Goal: Task Accomplishment & Management: Use online tool/utility

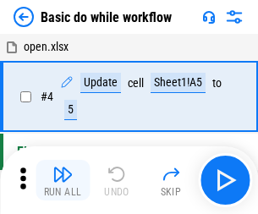
click at [63, 180] on img "button" at bounding box center [62, 174] width 20 height 20
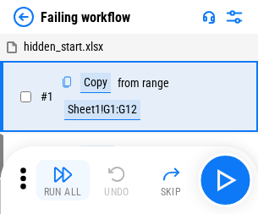
click at [63, 180] on img "button" at bounding box center [62, 174] width 20 height 20
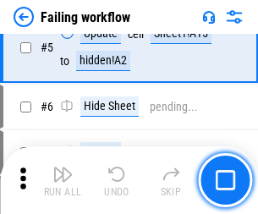
scroll to position [359, 0]
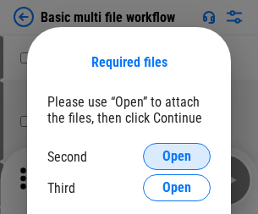
click at [177, 157] on span "Open" at bounding box center [176, 157] width 29 height 14
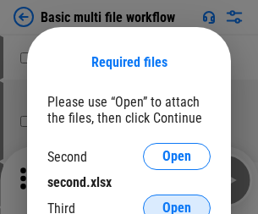
click at [177, 201] on span "Open" at bounding box center [176, 208] width 29 height 14
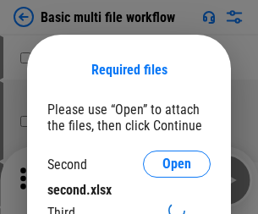
scroll to position [8, 0]
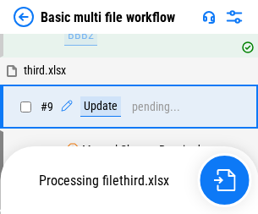
scroll to position [589, 0]
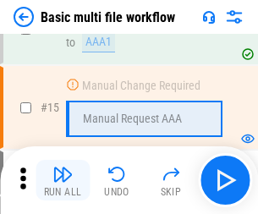
click at [63, 180] on img "button" at bounding box center [62, 174] width 20 height 20
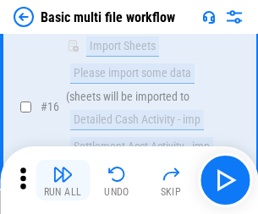
click at [63, 180] on img "button" at bounding box center [62, 174] width 20 height 20
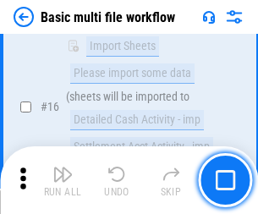
scroll to position [1126, 0]
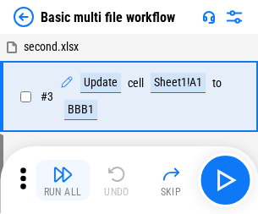
click at [63, 180] on img "button" at bounding box center [62, 174] width 20 height 20
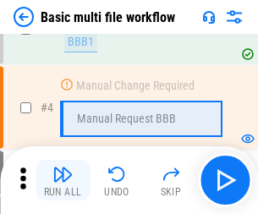
click at [63, 180] on img "button" at bounding box center [62, 174] width 20 height 20
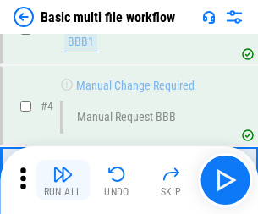
click at [63, 180] on img "button" at bounding box center [62, 174] width 20 height 20
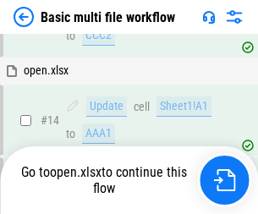
scroll to position [1007, 0]
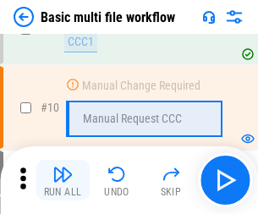
click at [63, 180] on img "button" at bounding box center [62, 174] width 20 height 20
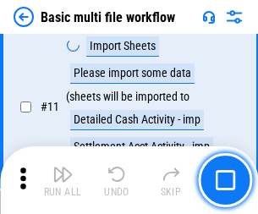
click at [63, 180] on img "button" at bounding box center [62, 174] width 20 height 20
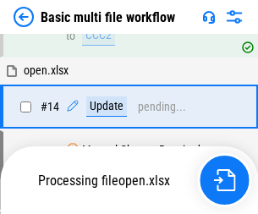
scroll to position [885, 0]
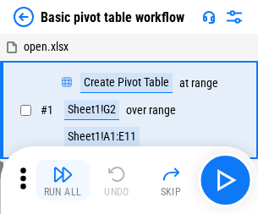
click at [63, 180] on img "button" at bounding box center [62, 174] width 20 height 20
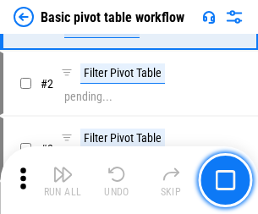
scroll to position [405, 0]
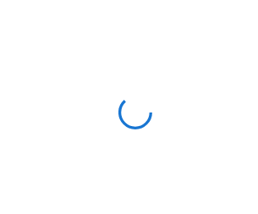
scroll to position [6, 0]
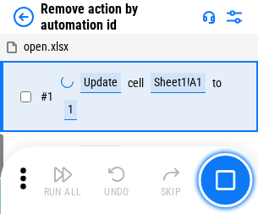
scroll to position [63, 0]
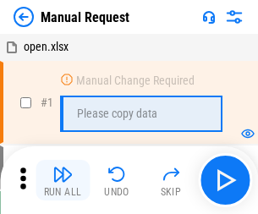
click at [63, 180] on img "button" at bounding box center [62, 174] width 20 height 20
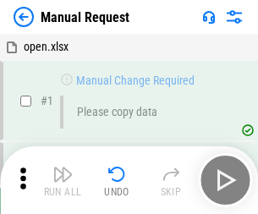
scroll to position [58, 0]
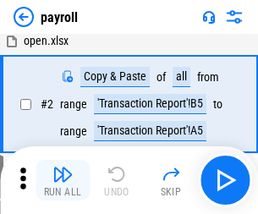
click at [63, 180] on img "button" at bounding box center [62, 174] width 20 height 20
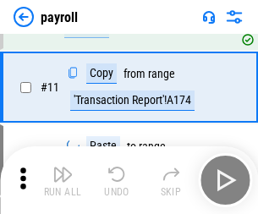
scroll to position [123, 0]
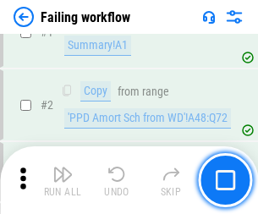
scroll to position [273, 0]
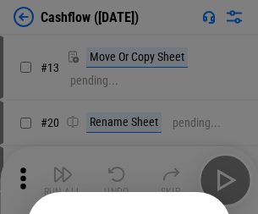
scroll to position [165, 0]
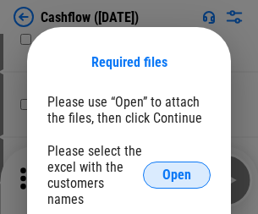
click at [177, 168] on span "Open" at bounding box center [176, 175] width 29 height 14
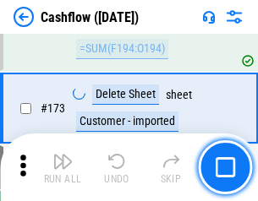
scroll to position [1791, 0]
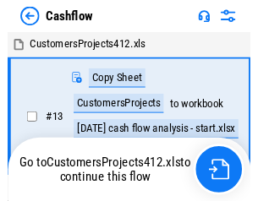
scroll to position [19, 0]
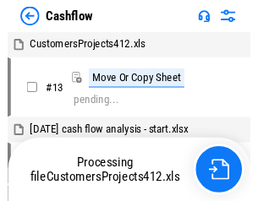
scroll to position [19, 0]
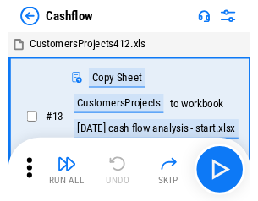
scroll to position [19, 0]
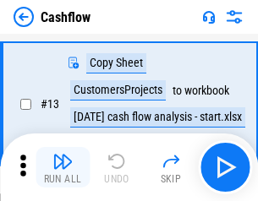
click at [63, 168] on img "button" at bounding box center [62, 161] width 20 height 20
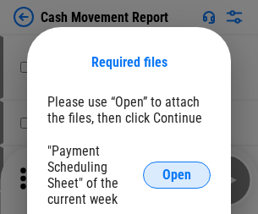
click at [177, 175] on span "Open" at bounding box center [176, 175] width 29 height 14
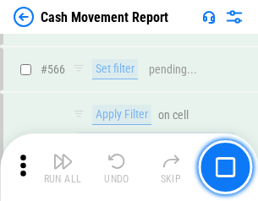
scroll to position [7755, 0]
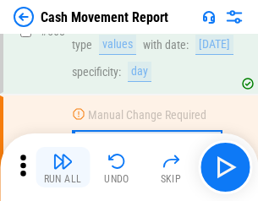
click at [63, 168] on img "button" at bounding box center [62, 161] width 20 height 20
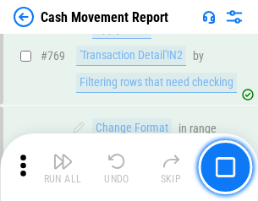
scroll to position [9403, 0]
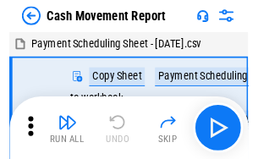
scroll to position [30, 0]
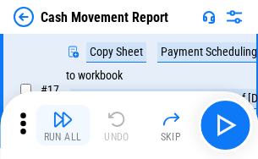
click at [63, 125] on img "button" at bounding box center [62, 119] width 20 height 20
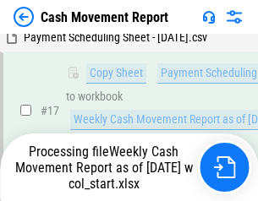
scroll to position [352, 0]
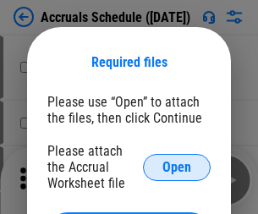
click at [177, 167] on span "Open" at bounding box center [176, 168] width 29 height 14
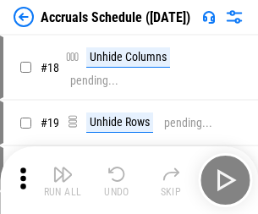
scroll to position [162, 0]
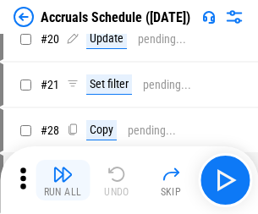
click at [63, 180] on img "button" at bounding box center [62, 174] width 20 height 20
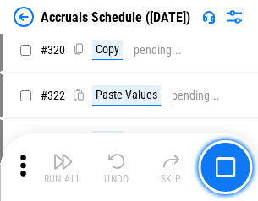
scroll to position [3148, 0]
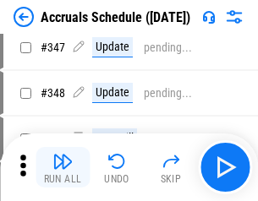
click at [63, 168] on img "button" at bounding box center [62, 161] width 20 height 20
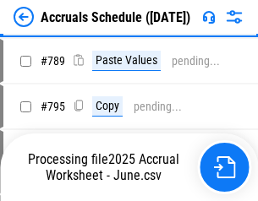
scroll to position [7108, 0]
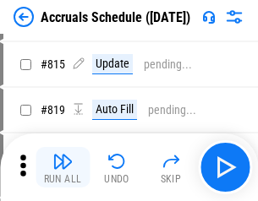
click at [63, 168] on img "button" at bounding box center [62, 161] width 20 height 20
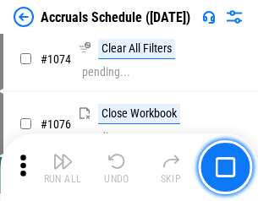
scroll to position [10135, 0]
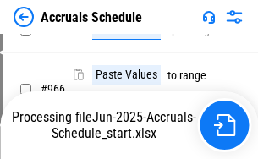
scroll to position [8189, 0]
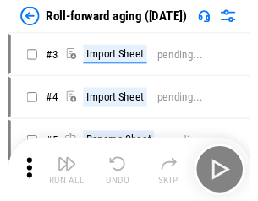
scroll to position [3, 0]
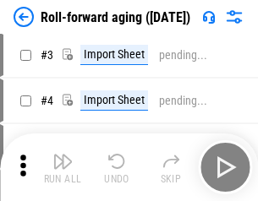
click at [63, 168] on img "button" at bounding box center [62, 161] width 20 height 20
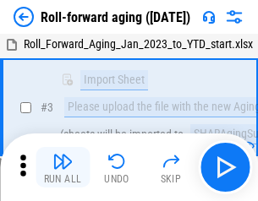
click at [63, 168] on img "button" at bounding box center [62, 161] width 20 height 20
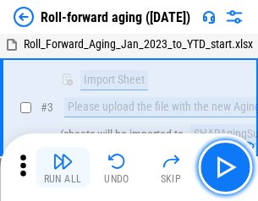
scroll to position [109, 0]
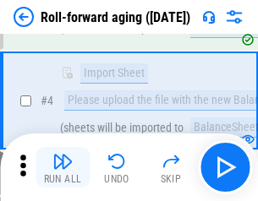
click at [63, 168] on img "button" at bounding box center [62, 161] width 20 height 20
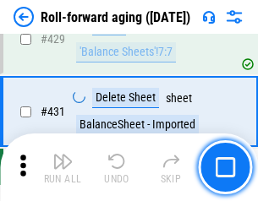
scroll to position [5868, 0]
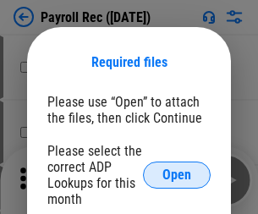
click at [177, 175] on span "Open" at bounding box center [176, 175] width 29 height 14
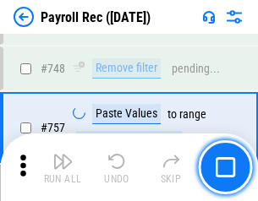
scroll to position [10016, 0]
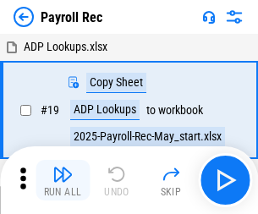
click at [63, 180] on img "button" at bounding box center [62, 174] width 20 height 20
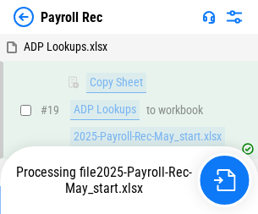
scroll to position [103, 0]
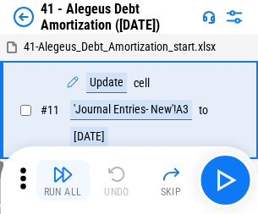
click at [63, 180] on img "button" at bounding box center [62, 174] width 20 height 20
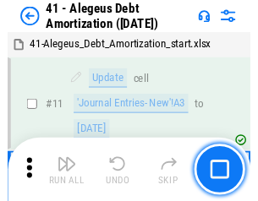
scroll to position [209, 0]
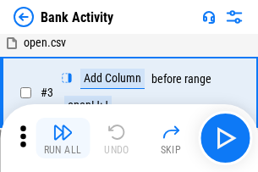
click at [63, 138] on img "button" at bounding box center [62, 132] width 20 height 20
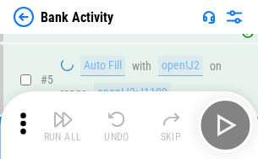
scroll to position [90, 0]
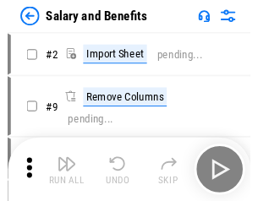
scroll to position [23, 0]
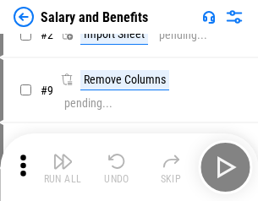
click at [63, 168] on img "button" at bounding box center [62, 161] width 20 height 20
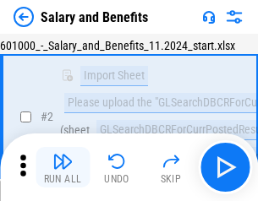
click at [63, 168] on img "button" at bounding box center [62, 161] width 20 height 20
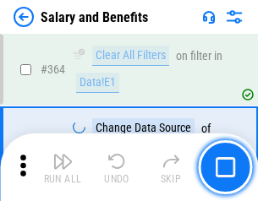
scroll to position [7969, 0]
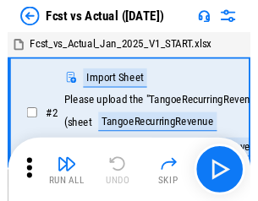
scroll to position [22, 0]
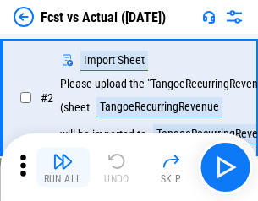
click at [63, 168] on img "button" at bounding box center [62, 161] width 20 height 20
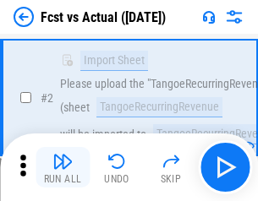
click at [63, 168] on img "button" at bounding box center [62, 161] width 20 height 20
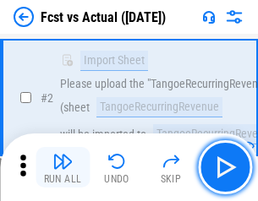
scroll to position [158, 0]
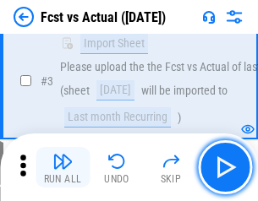
click at [63, 168] on img "button" at bounding box center [62, 161] width 20 height 20
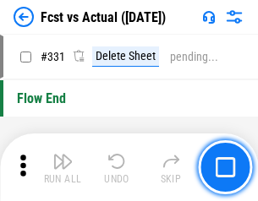
scroll to position [8100, 0]
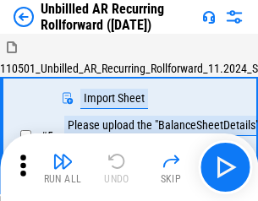
scroll to position [36, 0]
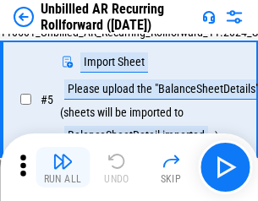
click at [63, 168] on img "button" at bounding box center [62, 161] width 20 height 20
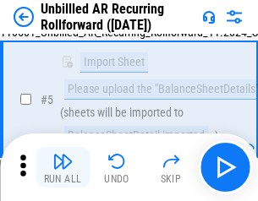
click at [63, 168] on img "button" at bounding box center [62, 161] width 20 height 20
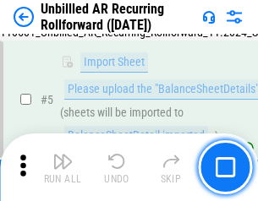
scroll to position [159, 0]
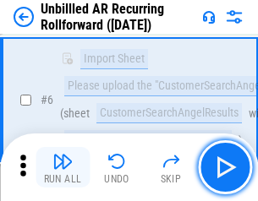
click at [63, 168] on img "button" at bounding box center [62, 161] width 20 height 20
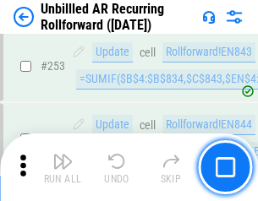
scroll to position [5748, 0]
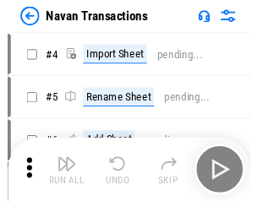
scroll to position [27, 0]
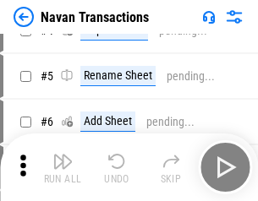
click at [63, 168] on img "button" at bounding box center [62, 161] width 20 height 20
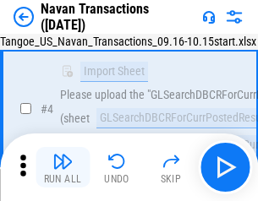
click at [63, 168] on img "button" at bounding box center [62, 161] width 20 height 20
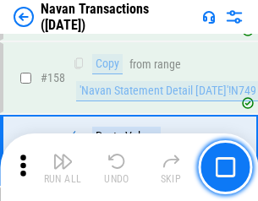
scroll to position [5486, 0]
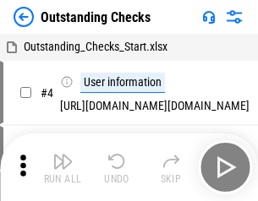
click at [63, 168] on img "button" at bounding box center [62, 161] width 20 height 20
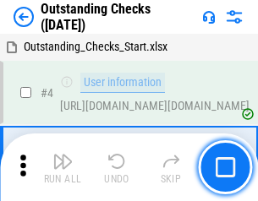
scroll to position [71, 0]
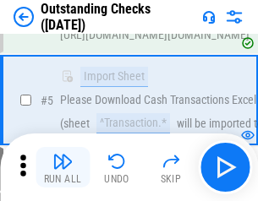
click at [63, 168] on img "button" at bounding box center [62, 161] width 20 height 20
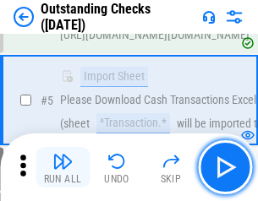
scroll to position [177, 0]
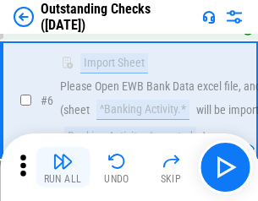
click at [63, 168] on img "button" at bounding box center [62, 161] width 20 height 20
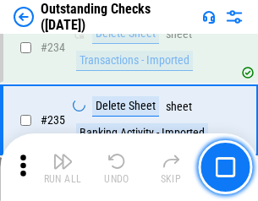
scroll to position [5138, 0]
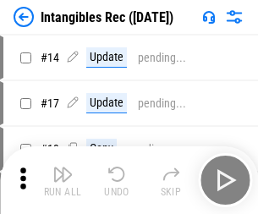
click at [63, 180] on img "button" at bounding box center [62, 174] width 20 height 20
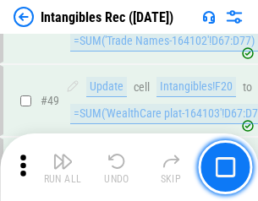
scroll to position [659, 0]
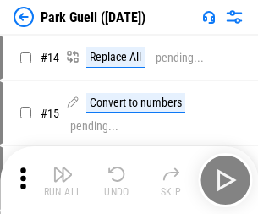
click at [63, 168] on img "button" at bounding box center [62, 174] width 20 height 20
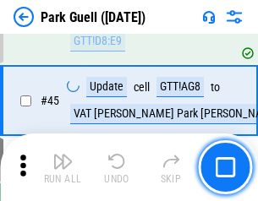
scroll to position [2116, 0]
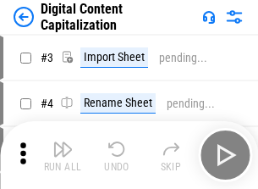
click at [63, 142] on img "button" at bounding box center [62, 149] width 20 height 20
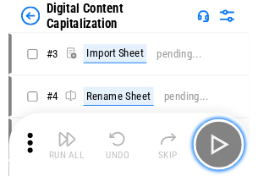
scroll to position [49, 0]
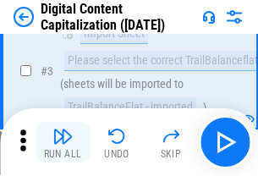
click at [63, 142] on img "button" at bounding box center [62, 136] width 20 height 20
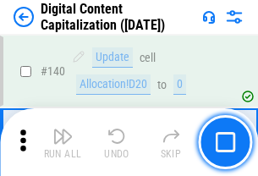
scroll to position [1795, 0]
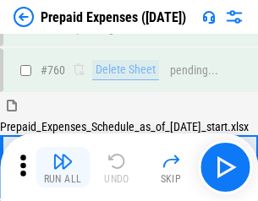
click at [63, 168] on img "button" at bounding box center [62, 161] width 20 height 20
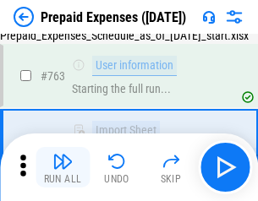
click at [63, 168] on img "button" at bounding box center [62, 161] width 20 height 20
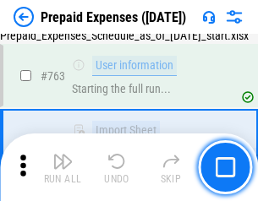
scroll to position [4790, 0]
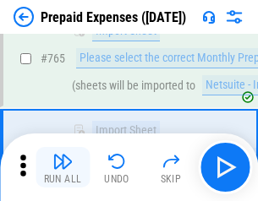
click at [63, 168] on img "button" at bounding box center [62, 161] width 20 height 20
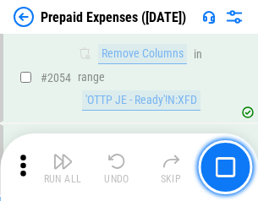
scroll to position [17688, 0]
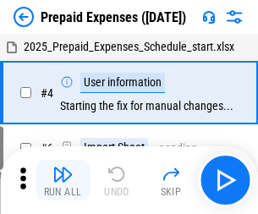
click at [63, 180] on img "button" at bounding box center [62, 174] width 20 height 20
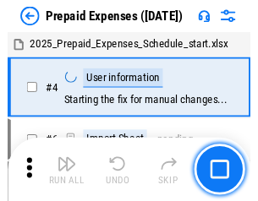
scroll to position [74, 0]
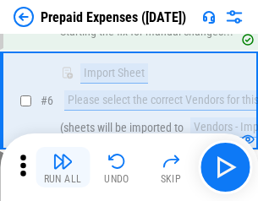
click at [63, 168] on img "button" at bounding box center [62, 161] width 20 height 20
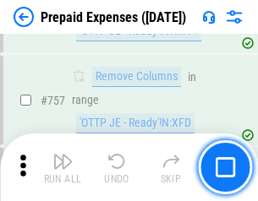
scroll to position [6029, 0]
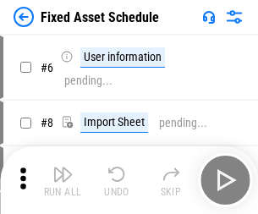
click at [63, 180] on img "button" at bounding box center [62, 174] width 20 height 20
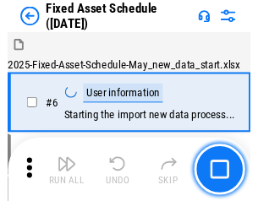
scroll to position [91, 0]
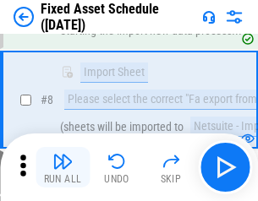
click at [63, 168] on img "button" at bounding box center [62, 161] width 20 height 20
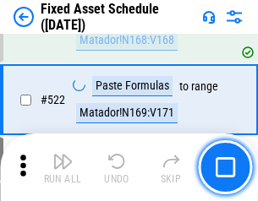
scroll to position [5881, 0]
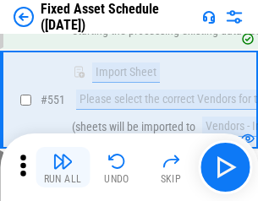
click at [63, 168] on img "button" at bounding box center [62, 161] width 20 height 20
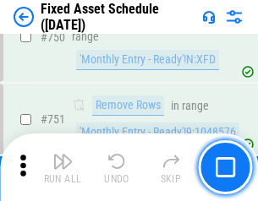
scroll to position [8250, 0]
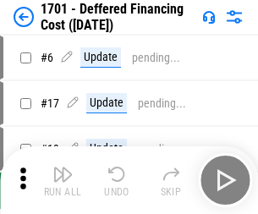
click at [63, 180] on img "button" at bounding box center [62, 174] width 20 height 20
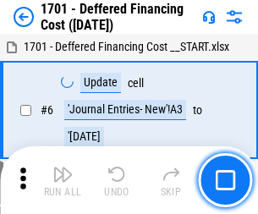
scroll to position [203, 0]
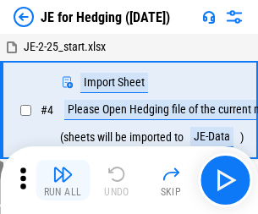
click at [63, 168] on img "button" at bounding box center [62, 174] width 20 height 20
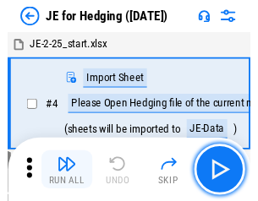
scroll to position [3, 0]
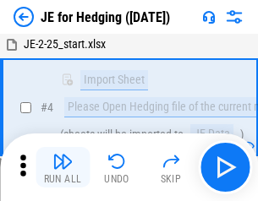
click at [63, 168] on img "button" at bounding box center [62, 161] width 20 height 20
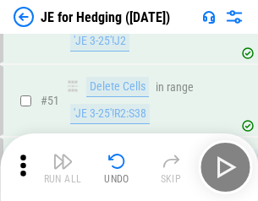
scroll to position [1096, 0]
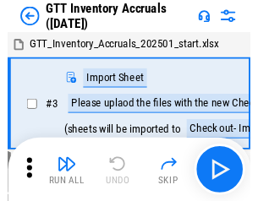
scroll to position [3, 0]
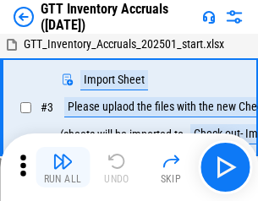
click at [63, 168] on img "button" at bounding box center [62, 161] width 20 height 20
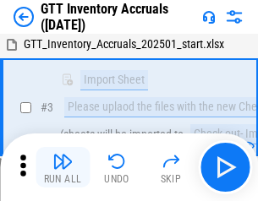
click at [63, 168] on img "button" at bounding box center [62, 161] width 20 height 20
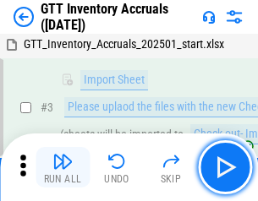
scroll to position [109, 0]
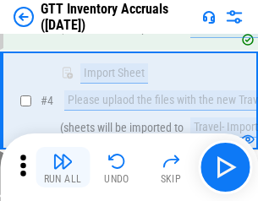
click at [63, 168] on img "button" at bounding box center [62, 161] width 20 height 20
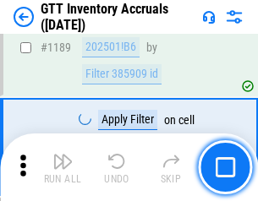
scroll to position [13818, 0]
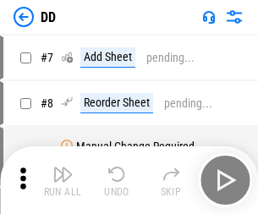
click at [63, 180] on img "button" at bounding box center [62, 174] width 20 height 20
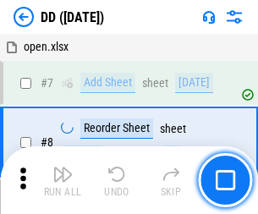
scroll to position [163, 0]
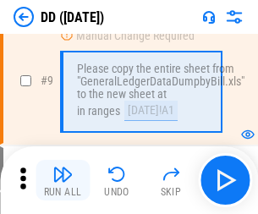
click at [63, 180] on img "button" at bounding box center [62, 174] width 20 height 20
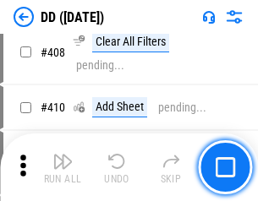
scroll to position [7571, 0]
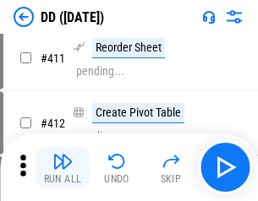
click at [63, 168] on img "button" at bounding box center [62, 161] width 20 height 20
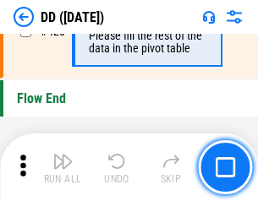
scroll to position [8099, 0]
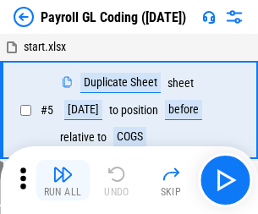
click at [63, 180] on img "button" at bounding box center [62, 174] width 20 height 20
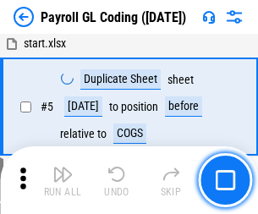
scroll to position [203, 0]
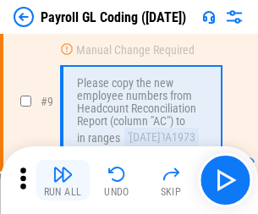
click at [63, 180] on img "button" at bounding box center [62, 174] width 20 height 20
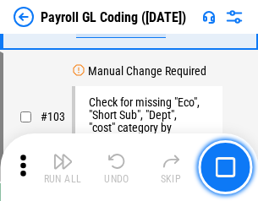
scroll to position [3970, 0]
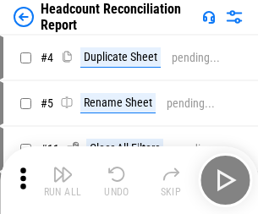
click at [63, 180] on img "button" at bounding box center [62, 174] width 20 height 20
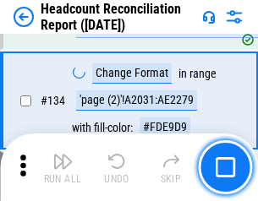
scroll to position [2034, 0]
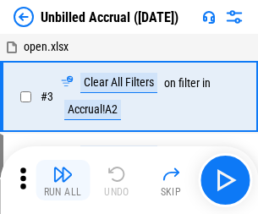
click at [63, 180] on img "button" at bounding box center [62, 174] width 20 height 20
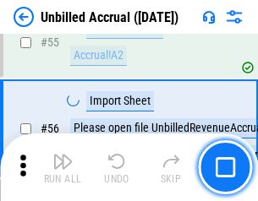
scroll to position [1767, 0]
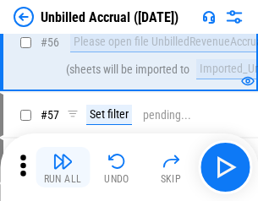
click at [63, 168] on img "button" at bounding box center [62, 161] width 20 height 20
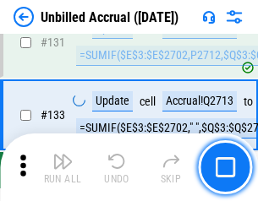
scroll to position [5040, 0]
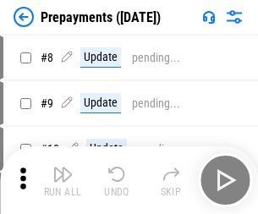
click at [63, 180] on img "button" at bounding box center [62, 174] width 20 height 20
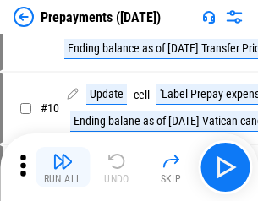
scroll to position [106, 0]
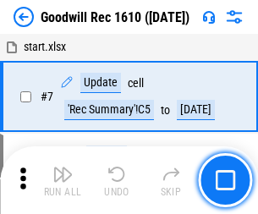
scroll to position [289, 0]
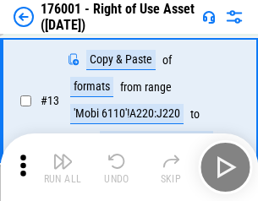
scroll to position [109, 0]
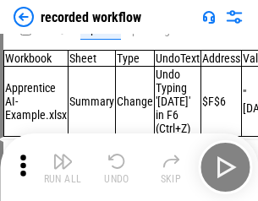
click at [63, 168] on img "button" at bounding box center [62, 161] width 20 height 20
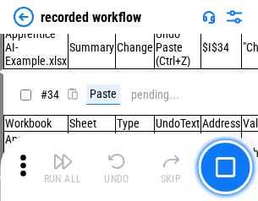
scroll to position [5289, 0]
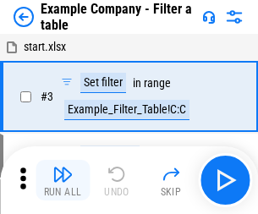
click at [63, 180] on img "button" at bounding box center [62, 174] width 20 height 20
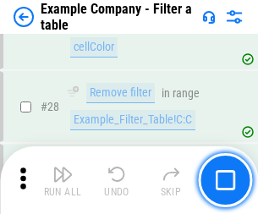
scroll to position [1548, 0]
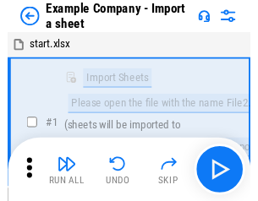
scroll to position [26, 0]
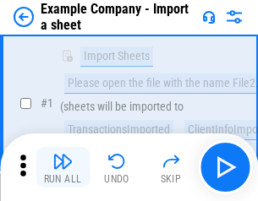
click at [63, 168] on img "button" at bounding box center [62, 161] width 20 height 20
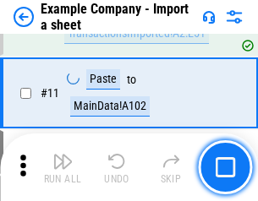
scroll to position [374, 0]
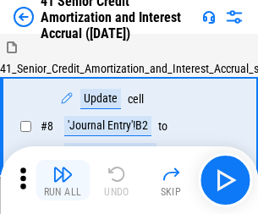
click at [63, 168] on img "button" at bounding box center [62, 174] width 20 height 20
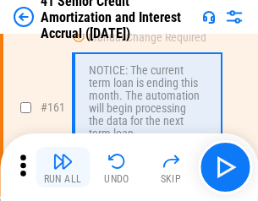
click at [63, 168] on img "button" at bounding box center [62, 161] width 20 height 20
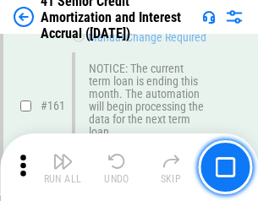
scroll to position [1810, 0]
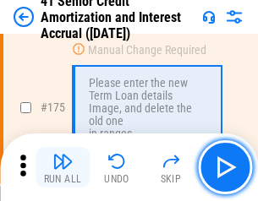
click at [63, 168] on img "button" at bounding box center [62, 161] width 20 height 20
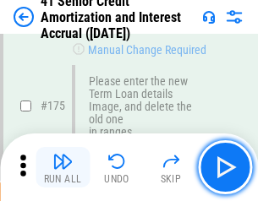
scroll to position [1982, 0]
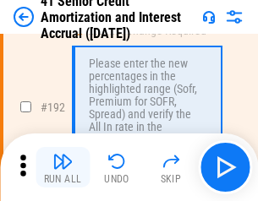
click at [63, 168] on img "button" at bounding box center [62, 161] width 20 height 20
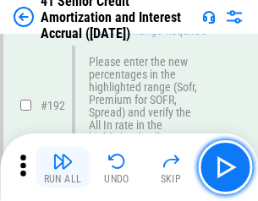
scroll to position [2159, 0]
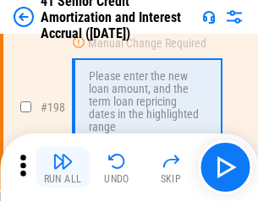
click at [63, 168] on img "button" at bounding box center [62, 161] width 20 height 20
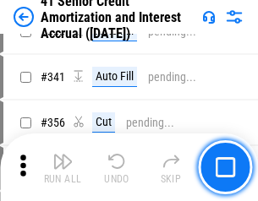
scroll to position [4323, 0]
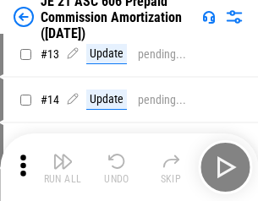
click at [63, 168] on img "button" at bounding box center [62, 161] width 20 height 20
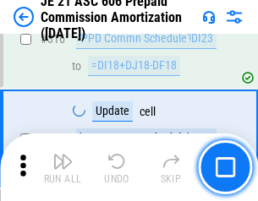
scroll to position [3159, 0]
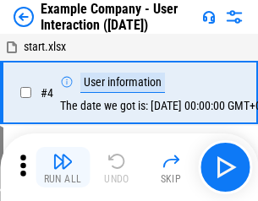
click at [63, 168] on img "button" at bounding box center [62, 161] width 20 height 20
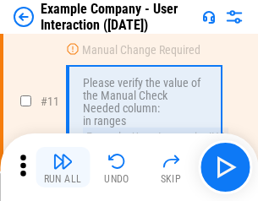
click at [63, 168] on img "button" at bounding box center [62, 161] width 20 height 20
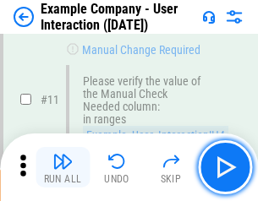
scroll to position [366, 0]
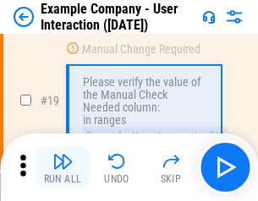
click at [63, 168] on img "button" at bounding box center [62, 161] width 20 height 20
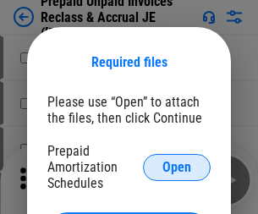
click at [177, 167] on span "Open" at bounding box center [176, 168] width 29 height 14
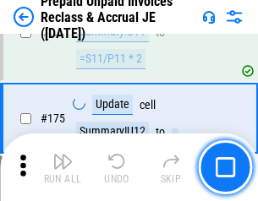
scroll to position [2285, 0]
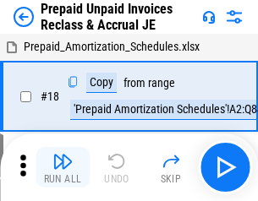
click at [63, 168] on img "button" at bounding box center [62, 161] width 20 height 20
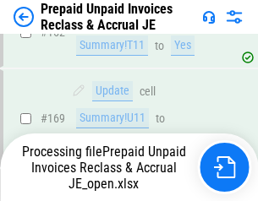
scroll to position [2285, 0]
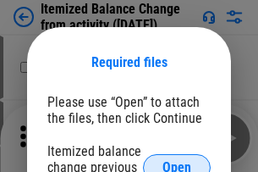
click at [177, 161] on span "Open" at bounding box center [176, 168] width 29 height 14
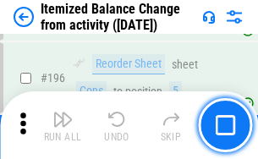
scroll to position [3257, 0]
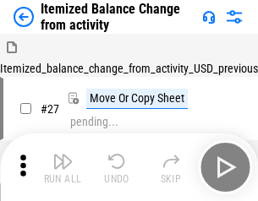
scroll to position [26, 0]
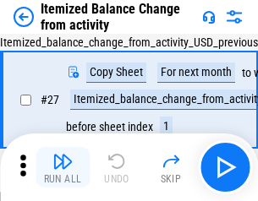
click at [63, 168] on img "button" at bounding box center [62, 161] width 20 height 20
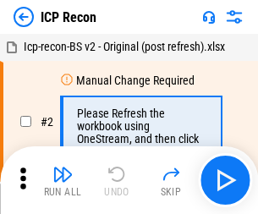
scroll to position [8, 0]
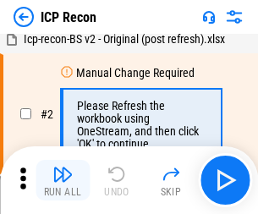
click at [63, 180] on img "button" at bounding box center [62, 174] width 20 height 20
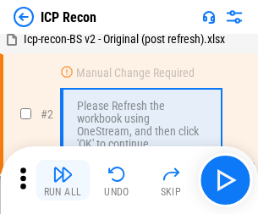
click at [63, 180] on img "button" at bounding box center [62, 174] width 20 height 20
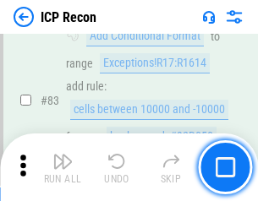
scroll to position [1658, 0]
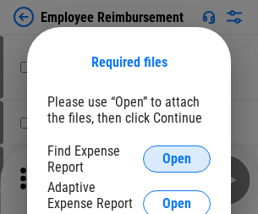
click at [177, 159] on span "Open" at bounding box center [176, 159] width 29 height 14
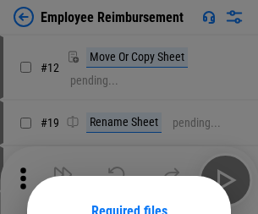
scroll to position [149, 0]
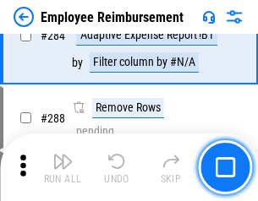
scroll to position [4599, 0]
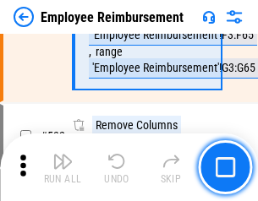
click at [63, 168] on img "button" at bounding box center [62, 161] width 20 height 20
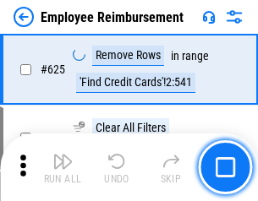
scroll to position [10131, 0]
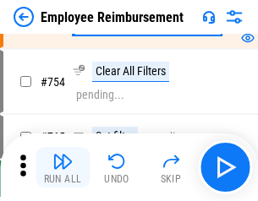
click at [63, 168] on img "button" at bounding box center [62, 161] width 20 height 20
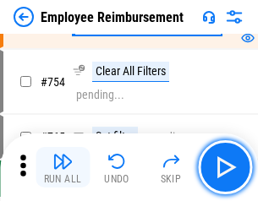
click at [63, 168] on img "button" at bounding box center [62, 161] width 20 height 20
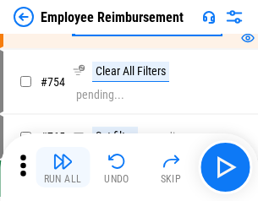
click at [63, 168] on img "button" at bounding box center [62, 161] width 20 height 20
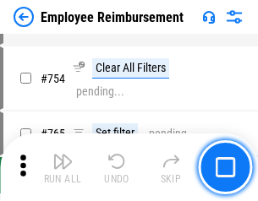
scroll to position [11872, 0]
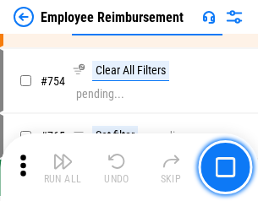
click at [63, 168] on img "button" at bounding box center [62, 161] width 20 height 20
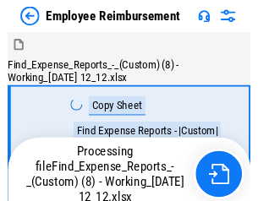
scroll to position [58, 0]
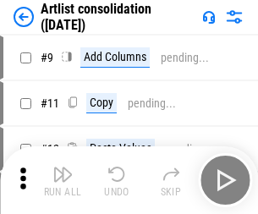
click at [63, 180] on img "button" at bounding box center [62, 174] width 20 height 20
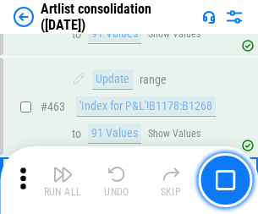
scroll to position [7409, 0]
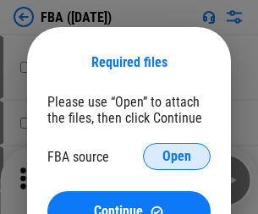
click at [177, 157] on span "Open" at bounding box center [176, 157] width 29 height 14
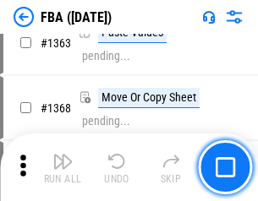
scroll to position [17974, 0]
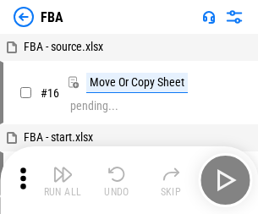
scroll to position [17, 0]
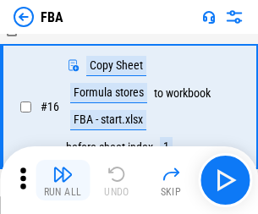
click at [63, 180] on img "button" at bounding box center [62, 174] width 20 height 20
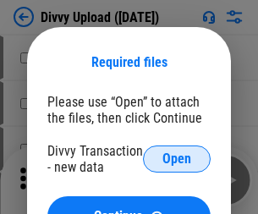
click at [177, 159] on span "Open" at bounding box center [176, 159] width 29 height 14
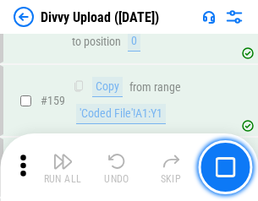
scroll to position [1752, 0]
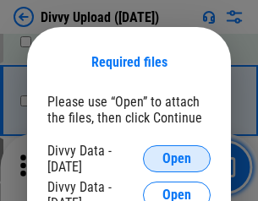
click at [177, 159] on span "Open" at bounding box center [176, 159] width 29 height 14
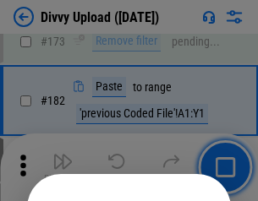
scroll to position [1900, 0]
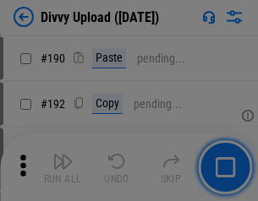
scroll to position [2136, 0]
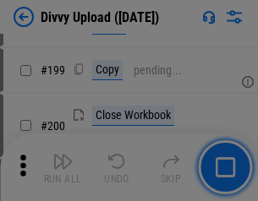
scroll to position [2460, 0]
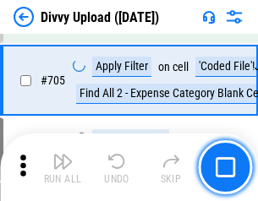
scroll to position [11576, 0]
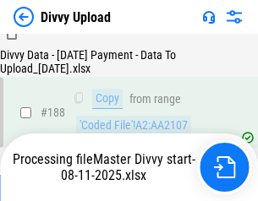
scroll to position [1992, 0]
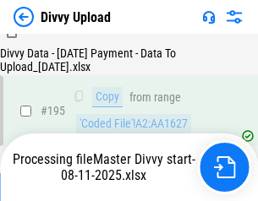
scroll to position [2365, 0]
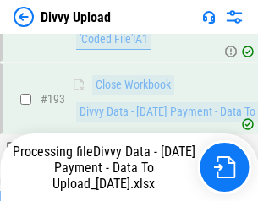
scroll to position [2267, 0]
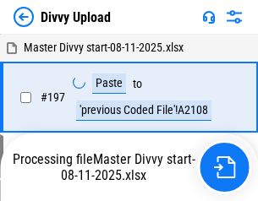
scroll to position [2640, 0]
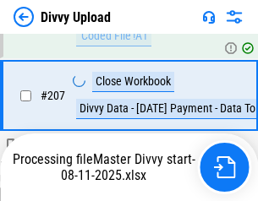
scroll to position [3111, 0]
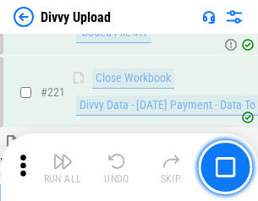
scroll to position [3759, 0]
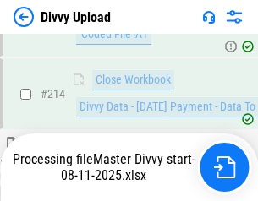
scroll to position [3484, 0]
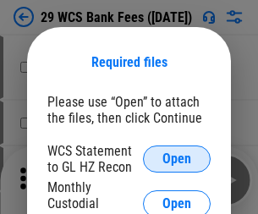
click at [177, 159] on span "Open" at bounding box center [176, 159] width 29 height 14
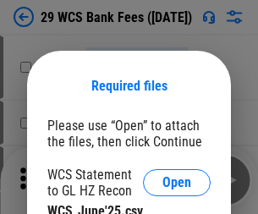
scroll to position [24, 0]
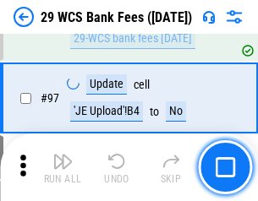
scroll to position [1649, 0]
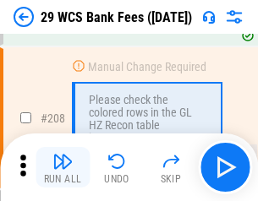
click at [63, 168] on img "button" at bounding box center [62, 161] width 20 height 20
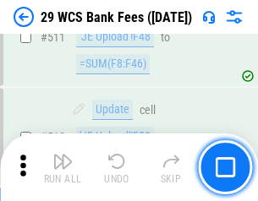
scroll to position [8514, 0]
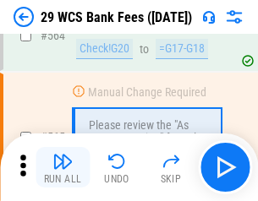
click at [63, 168] on img "button" at bounding box center [62, 161] width 20 height 20
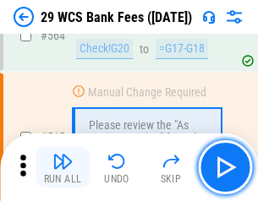
scroll to position [9152, 0]
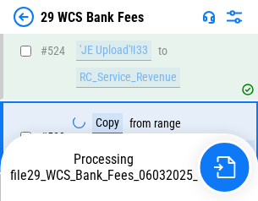
scroll to position [9034, 0]
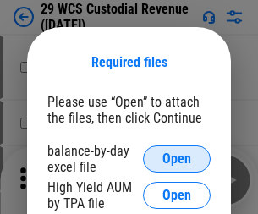
click at [177, 159] on span "Open" at bounding box center [176, 159] width 29 height 14
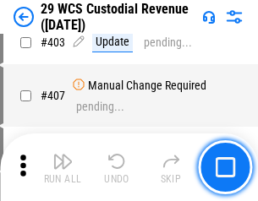
scroll to position [7838, 0]
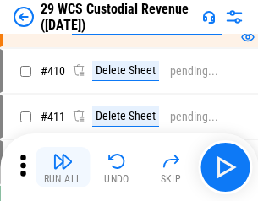
click at [63, 168] on img "button" at bounding box center [62, 161] width 20 height 20
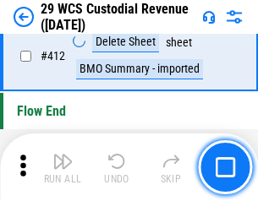
scroll to position [8081, 0]
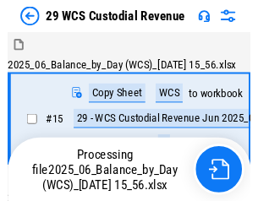
scroll to position [41, 0]
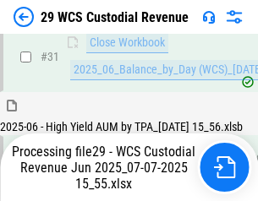
scroll to position [869, 0]
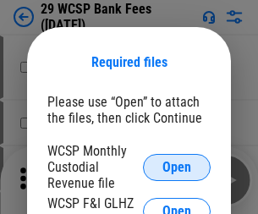
click at [177, 167] on span "Open" at bounding box center [176, 168] width 29 height 14
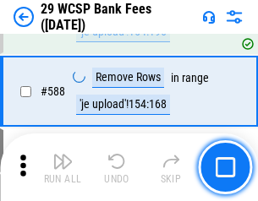
scroll to position [6661, 0]
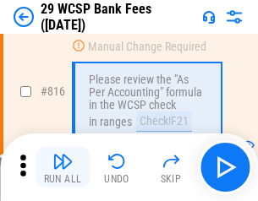
click at [63, 168] on img "button" at bounding box center [62, 161] width 20 height 20
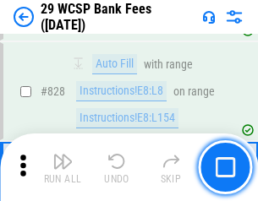
scroll to position [10736, 0]
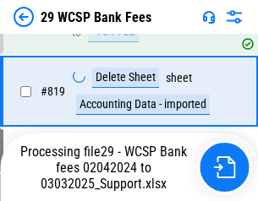
scroll to position [10405, 0]
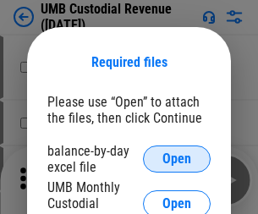
click at [177, 159] on span "Open" at bounding box center [176, 159] width 29 height 14
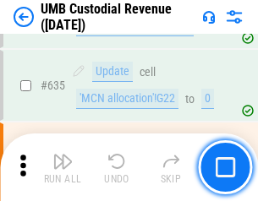
scroll to position [8855, 0]
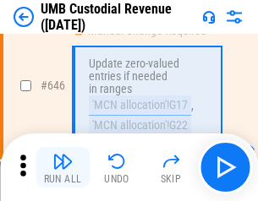
click at [63, 168] on img "button" at bounding box center [62, 161] width 20 height 20
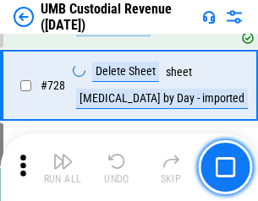
scroll to position [10438, 0]
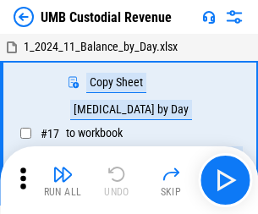
scroll to position [13, 0]
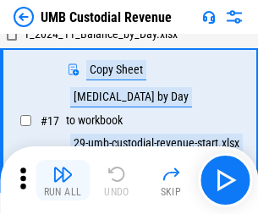
click at [63, 180] on img "button" at bounding box center [62, 174] width 20 height 20
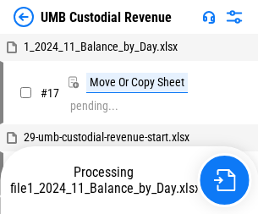
scroll to position [13, 0]
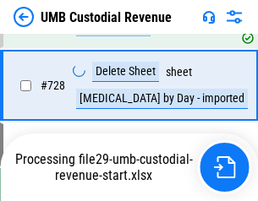
scroll to position [10400, 0]
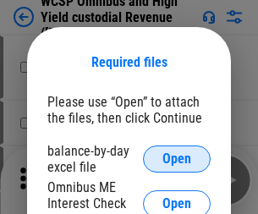
click at [177, 159] on span "Open" at bounding box center [176, 159] width 29 height 14
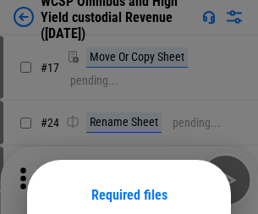
scroll to position [133, 0]
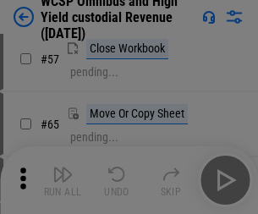
scroll to position [738, 0]
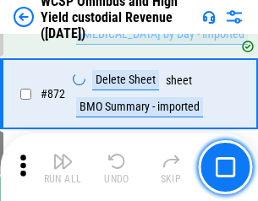
scroll to position [14321, 0]
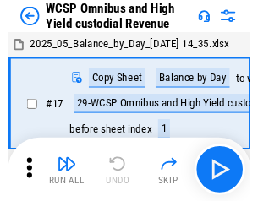
scroll to position [9, 0]
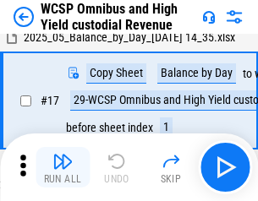
click at [63, 168] on img "button" at bounding box center [62, 161] width 20 height 20
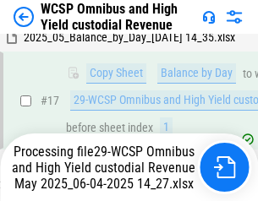
scroll to position [352, 0]
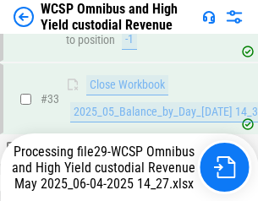
scroll to position [751, 0]
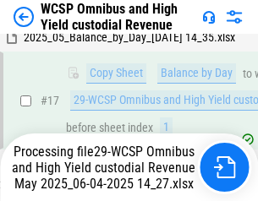
scroll to position [352, 0]
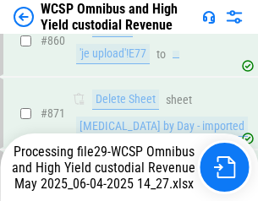
scroll to position [14282, 0]
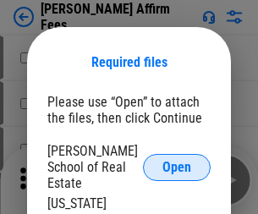
click at [177, 161] on span "Open" at bounding box center [176, 168] width 29 height 14
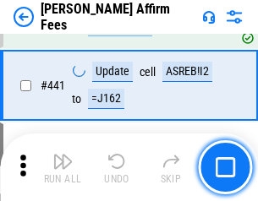
scroll to position [3892, 0]
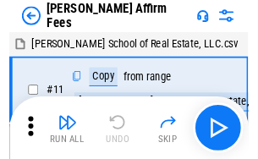
scroll to position [17, 0]
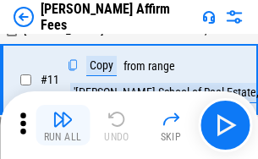
click at [63, 125] on img "button" at bounding box center [62, 119] width 20 height 20
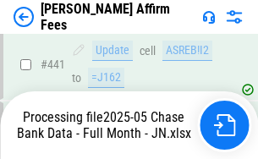
scroll to position [4438, 0]
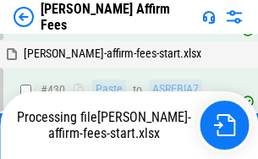
scroll to position [3482, 0]
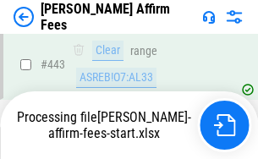
scroll to position [4438, 0]
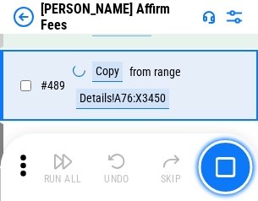
scroll to position [4417, 0]
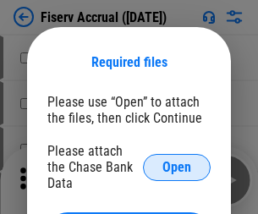
click at [177, 161] on span "Open" at bounding box center [176, 168] width 29 height 14
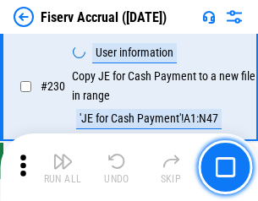
scroll to position [5362, 0]
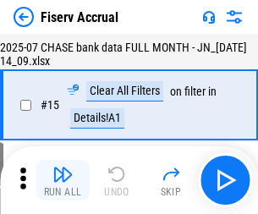
click at [63, 180] on img "button" at bounding box center [62, 174] width 20 height 20
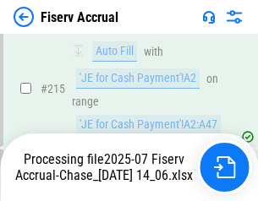
scroll to position [5135, 0]
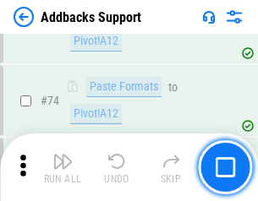
scroll to position [1232, 0]
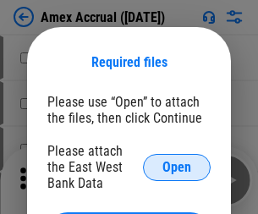
click at [177, 167] on span "Open" at bounding box center [176, 168] width 29 height 14
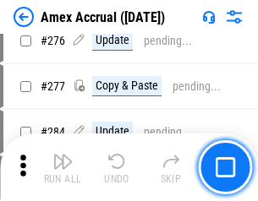
scroll to position [4405, 0]
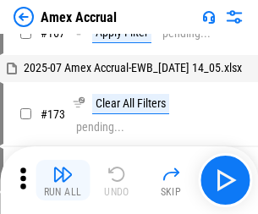
click at [63, 180] on img "button" at bounding box center [62, 174] width 20 height 20
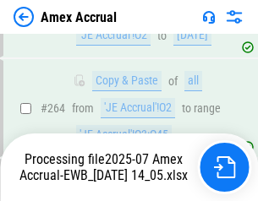
scroll to position [4833, 0]
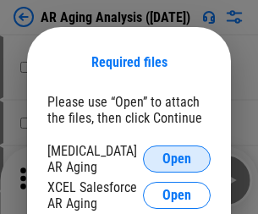
click at [177, 157] on span "Open" at bounding box center [176, 159] width 29 height 14
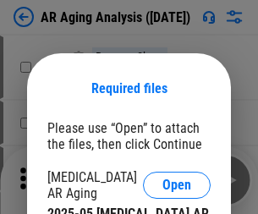
scroll to position [26, 0]
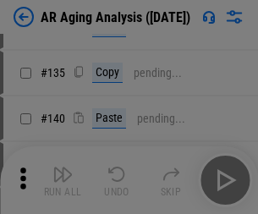
scroll to position [509, 0]
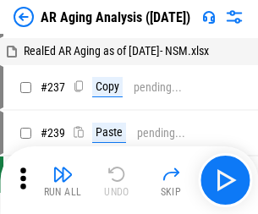
scroll to position [17, 0]
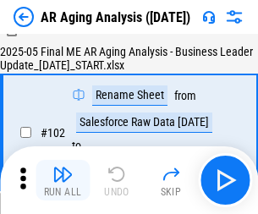
click at [63, 180] on img "button" at bounding box center [62, 174] width 20 height 20
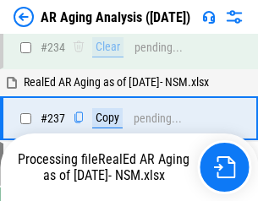
scroll to position [2623, 0]
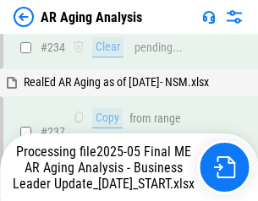
scroll to position [2674, 0]
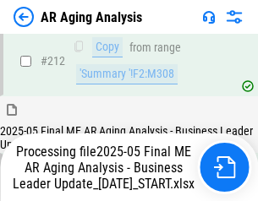
scroll to position [2603, 0]
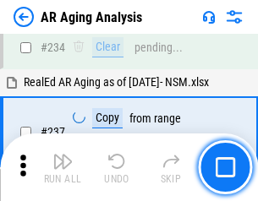
scroll to position [2603, 0]
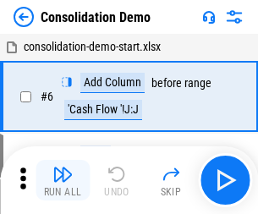
click at [63, 180] on img "button" at bounding box center [62, 174] width 20 height 20
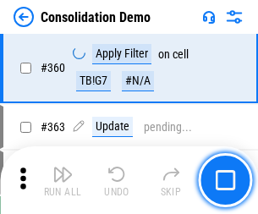
scroll to position [5671, 0]
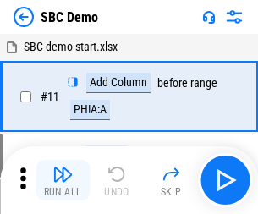
click at [63, 180] on img "button" at bounding box center [62, 174] width 20 height 20
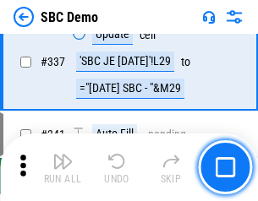
scroll to position [4451, 0]
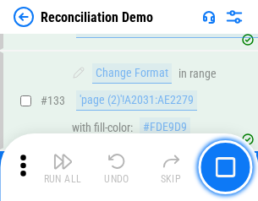
scroll to position [2010, 0]
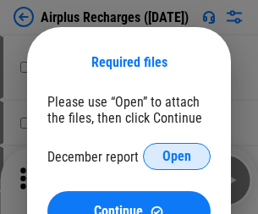
click at [177, 157] on span "Open" at bounding box center [176, 157] width 29 height 14
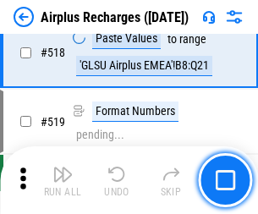
scroll to position [7282, 0]
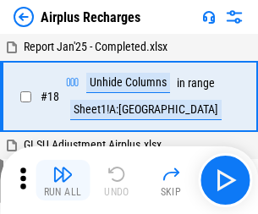
click at [63, 180] on img "button" at bounding box center [62, 174] width 20 height 20
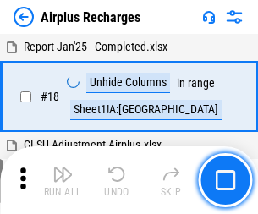
scroll to position [74, 0]
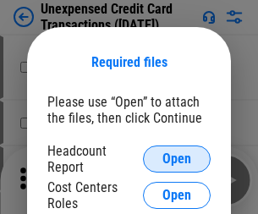
click at [177, 159] on span "Open" at bounding box center [176, 159] width 29 height 14
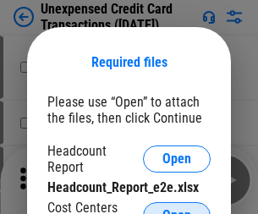
click at [177, 209] on span "Open" at bounding box center [176, 216] width 29 height 14
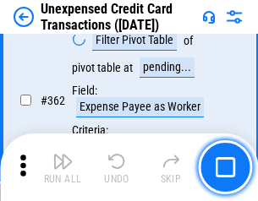
scroll to position [4352, 0]
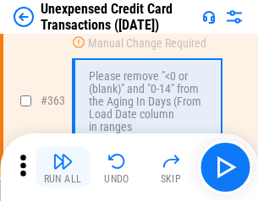
click at [63, 168] on img "button" at bounding box center [62, 161] width 20 height 20
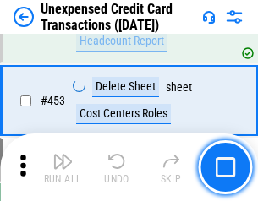
scroll to position [5771, 0]
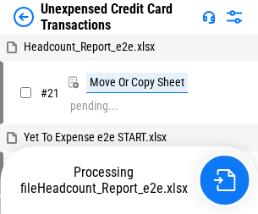
scroll to position [26, 0]
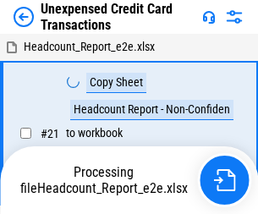
scroll to position [26, 0]
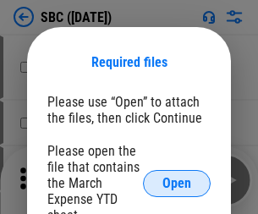
click at [177, 183] on span "Open" at bounding box center [176, 184] width 29 height 14
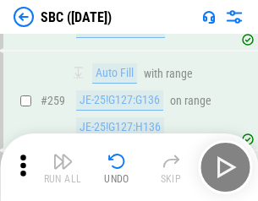
scroll to position [3307, 0]
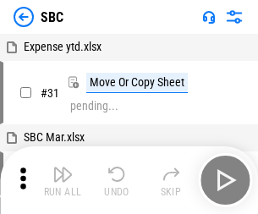
scroll to position [17, 0]
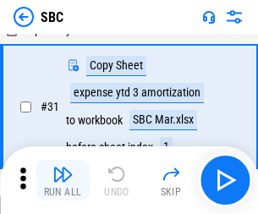
click at [63, 180] on img "button" at bounding box center [62, 174] width 20 height 20
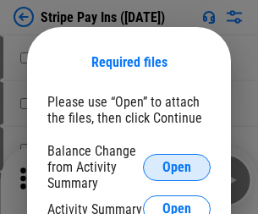
click at [177, 167] on span "Open" at bounding box center [176, 168] width 29 height 14
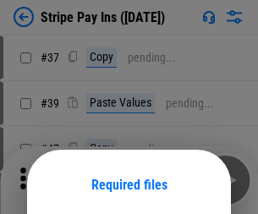
scroll to position [123, 0]
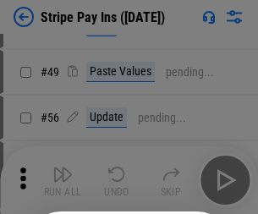
scroll to position [307, 0]
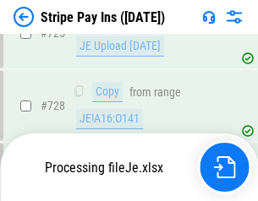
scroll to position [8910, 0]
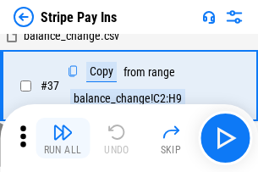
click at [63, 138] on img "button" at bounding box center [62, 132] width 20 height 20
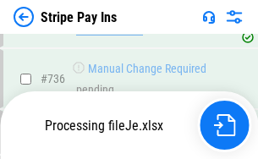
scroll to position [8873, 0]
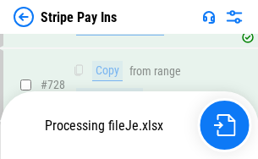
scroll to position [8873, 0]
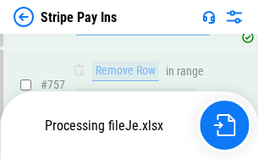
scroll to position [8873, 0]
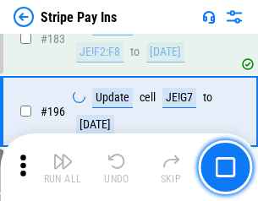
scroll to position [2290, 0]
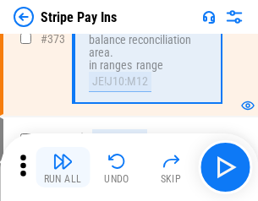
click at [63, 168] on img "button" at bounding box center [62, 161] width 20 height 20
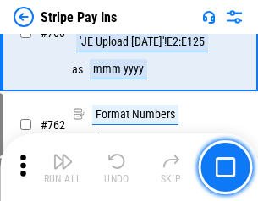
scroll to position [8852, 0]
